Goal: Information Seeking & Learning: Learn about a topic

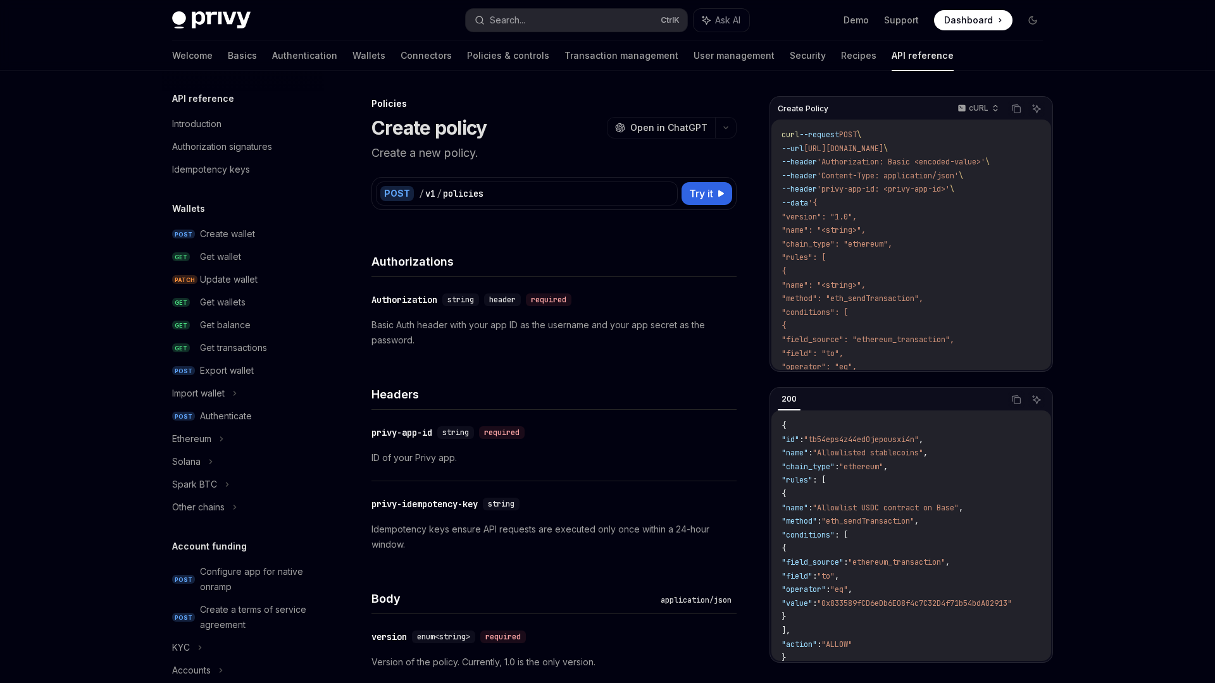
scroll to position [426, 0]
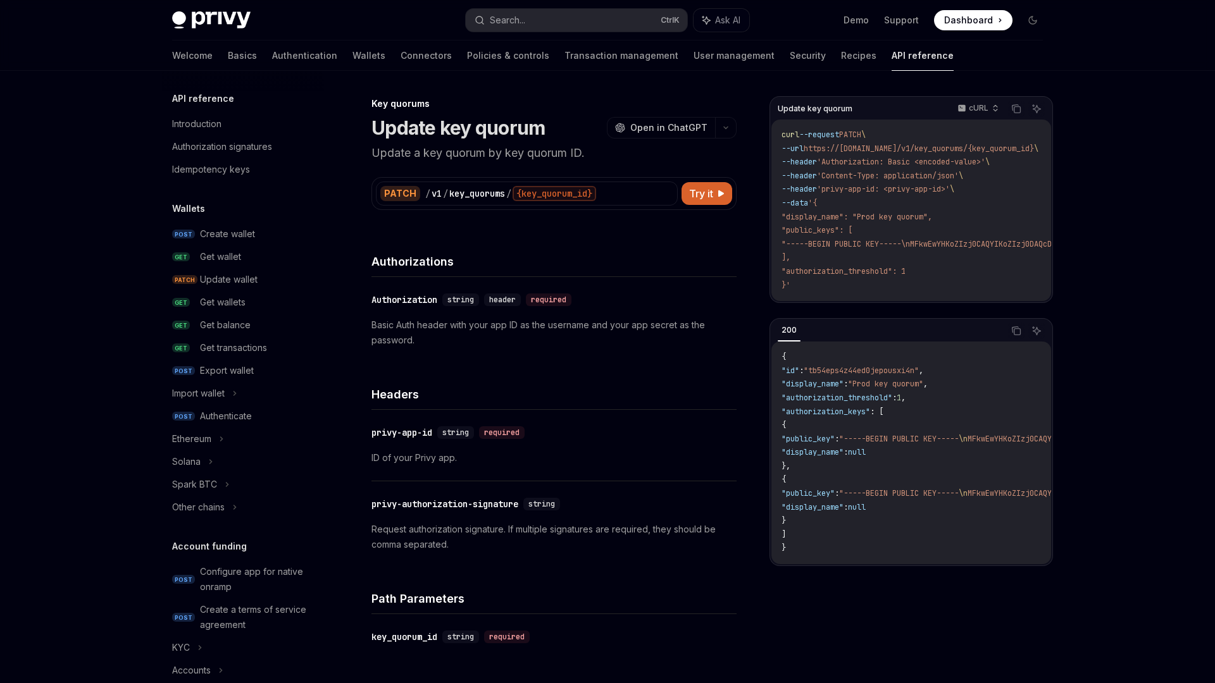
scroll to position [647, 0]
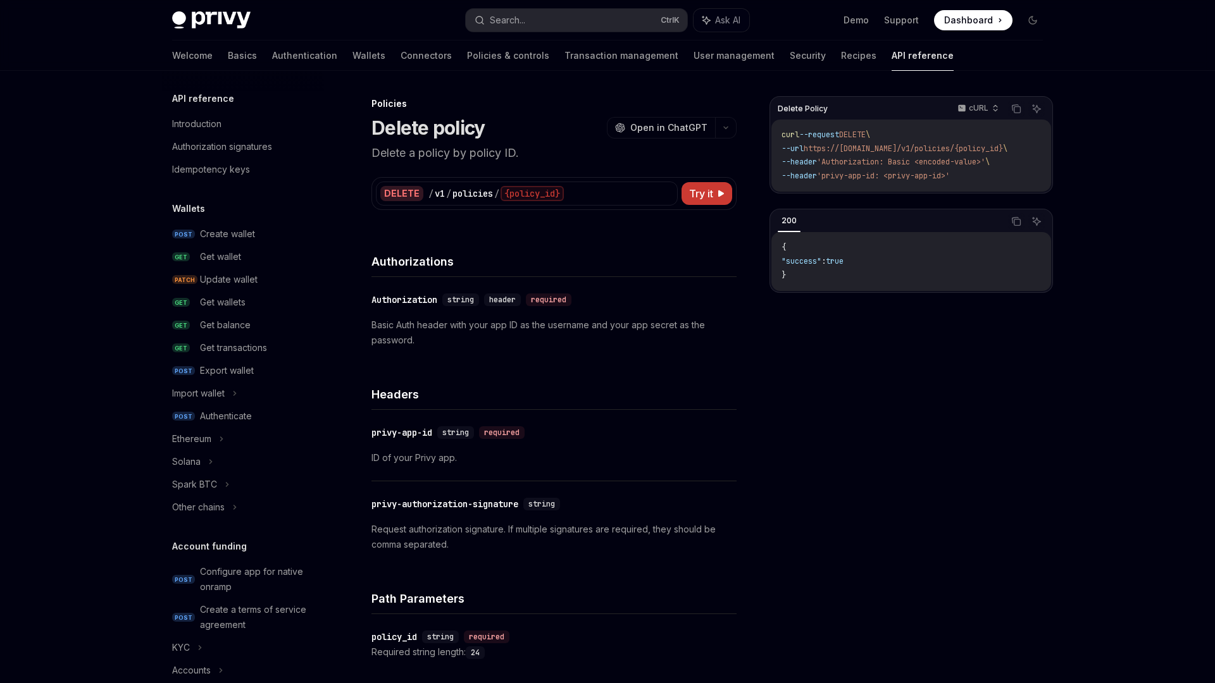
scroll to position [495, 0]
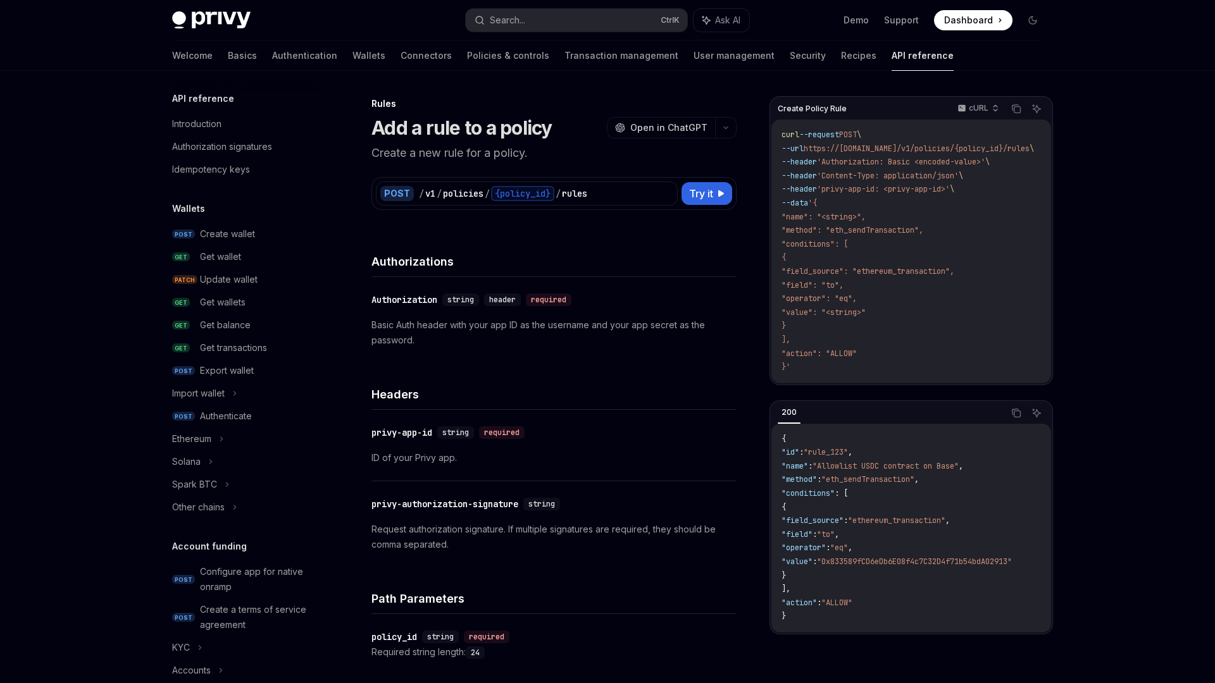
scroll to position [540, 0]
